Goal: Task Accomplishment & Management: Manage account settings

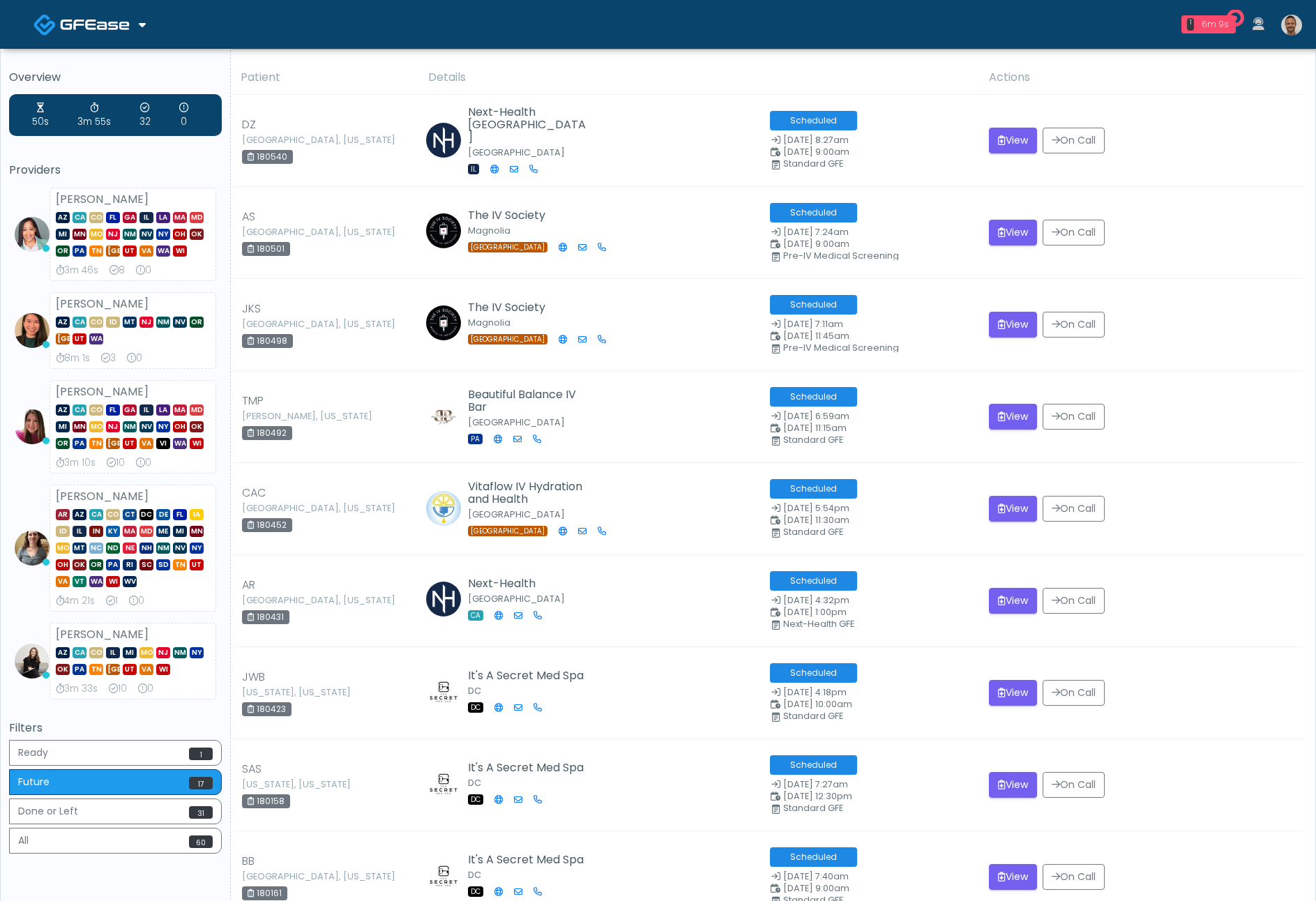
click at [1209, 29] on div "6m 9s" at bounding box center [1215, 24] width 31 height 13
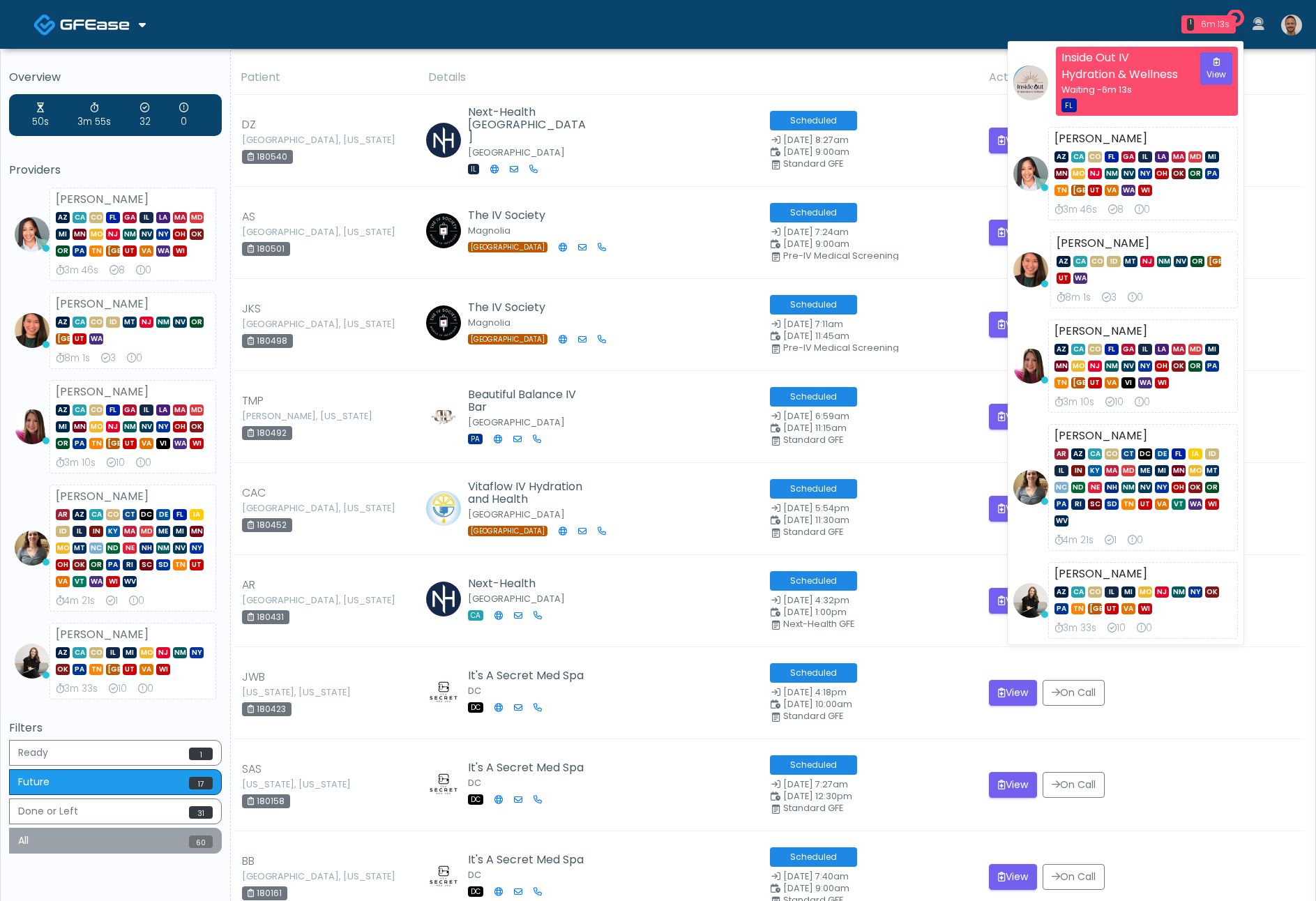
click at [95, 844] on button "All 60" at bounding box center [115, 841] width 213 height 26
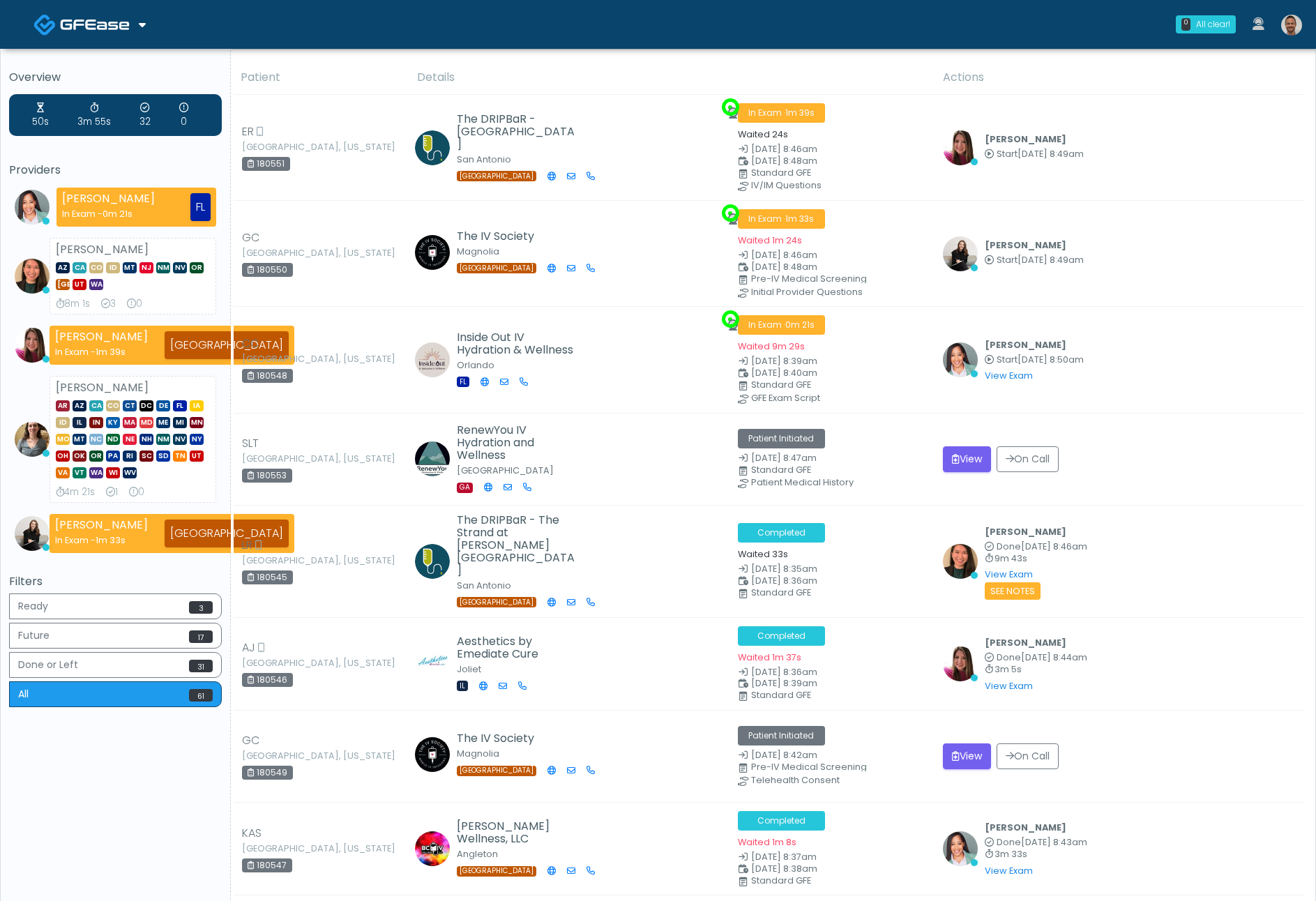
click at [1292, 26] on img at bounding box center [1292, 25] width 21 height 21
click at [1292, 18] on img at bounding box center [1292, 25] width 21 height 21
click at [1288, 23] on img at bounding box center [1292, 25] width 21 height 21
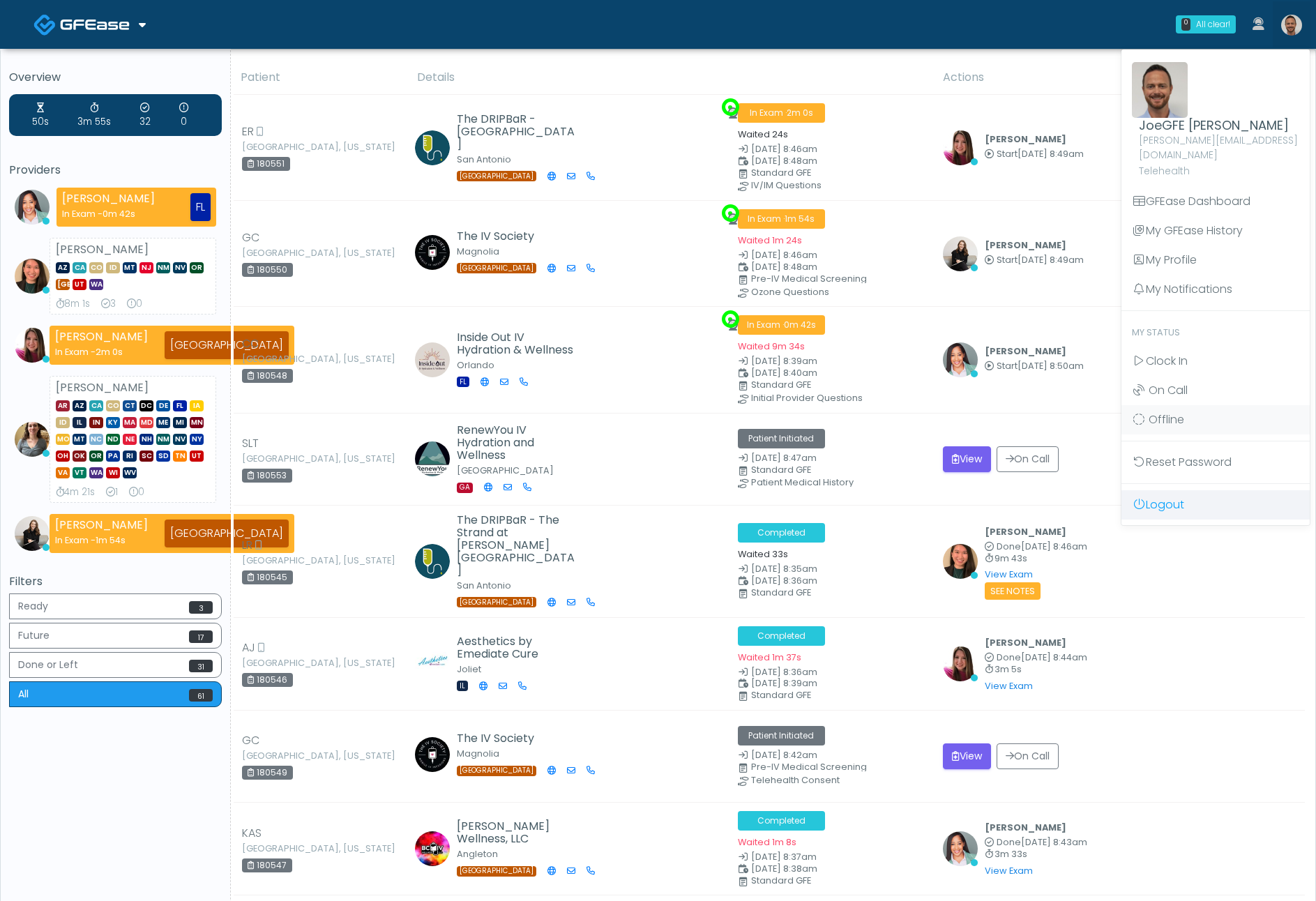
click at [1178, 490] on link "Logout" at bounding box center [1216, 505] width 189 height 29
